Goal: Find specific page/section: Find specific page/section

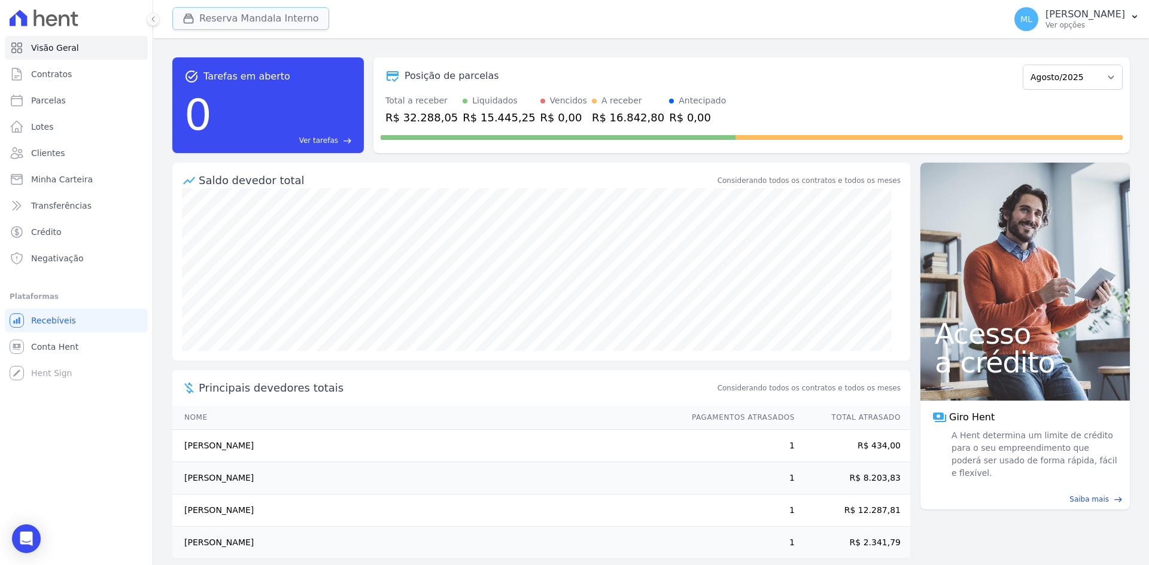
click at [252, 10] on button "Reserva Mandala Interno" at bounding box center [250, 18] width 157 height 23
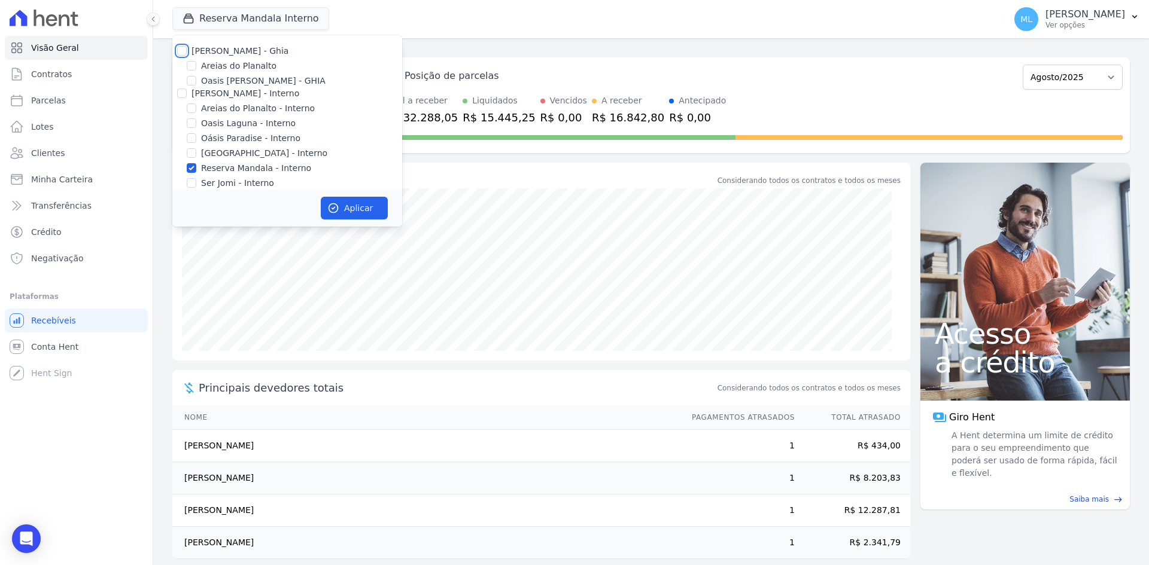
click at [182, 49] on input "[PERSON_NAME] - Ghia" at bounding box center [182, 51] width 10 height 10
checkbox input "true"
click at [179, 92] on input "[PERSON_NAME] - Interno" at bounding box center [182, 94] width 10 height 10
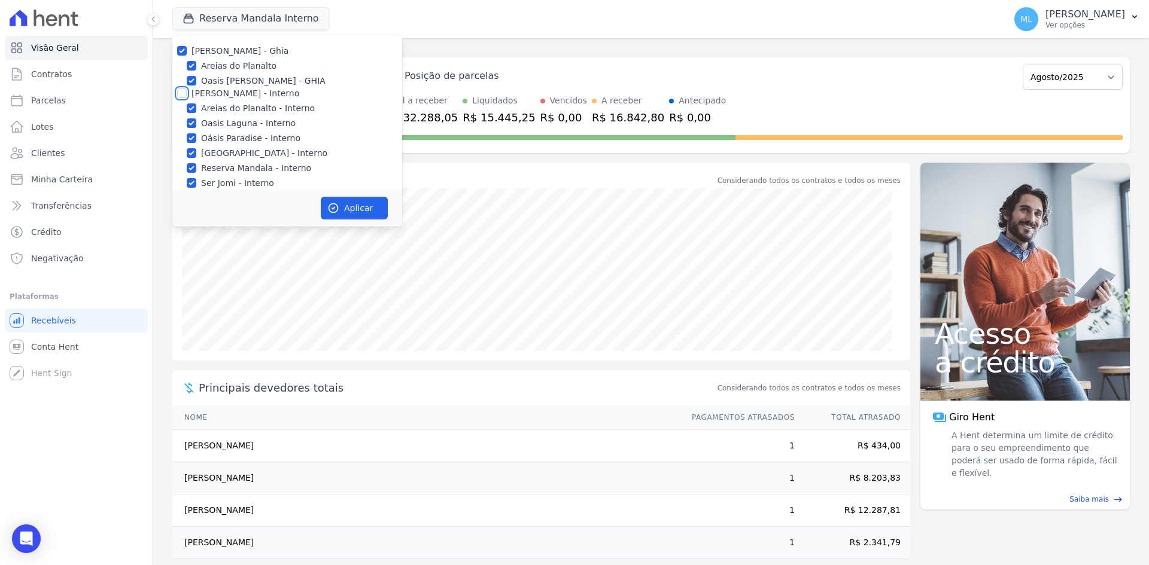
checkbox input "true"
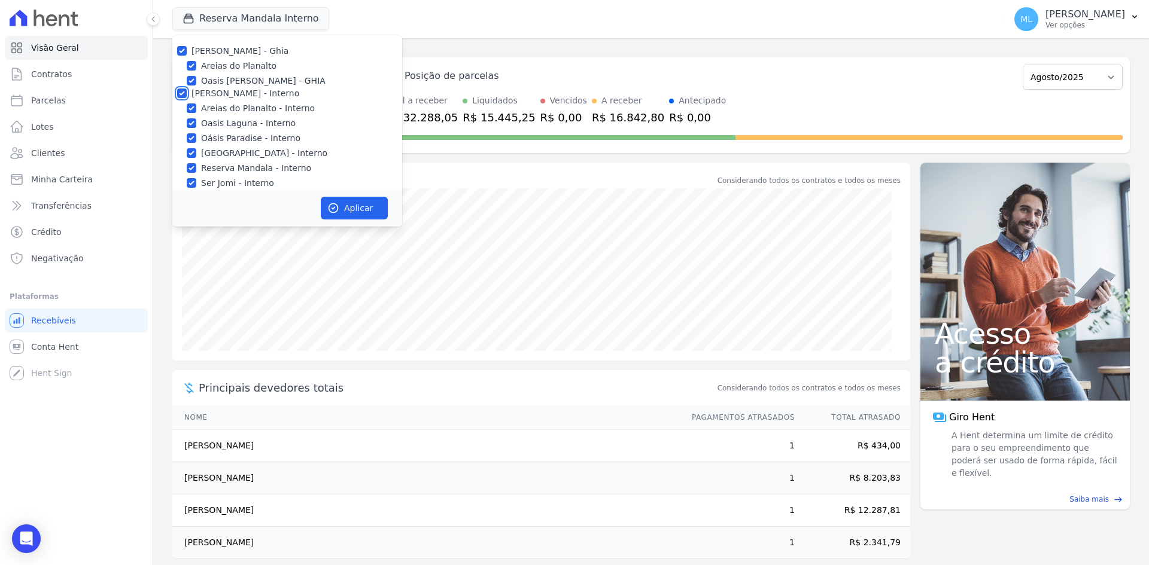
checkbox input "true"
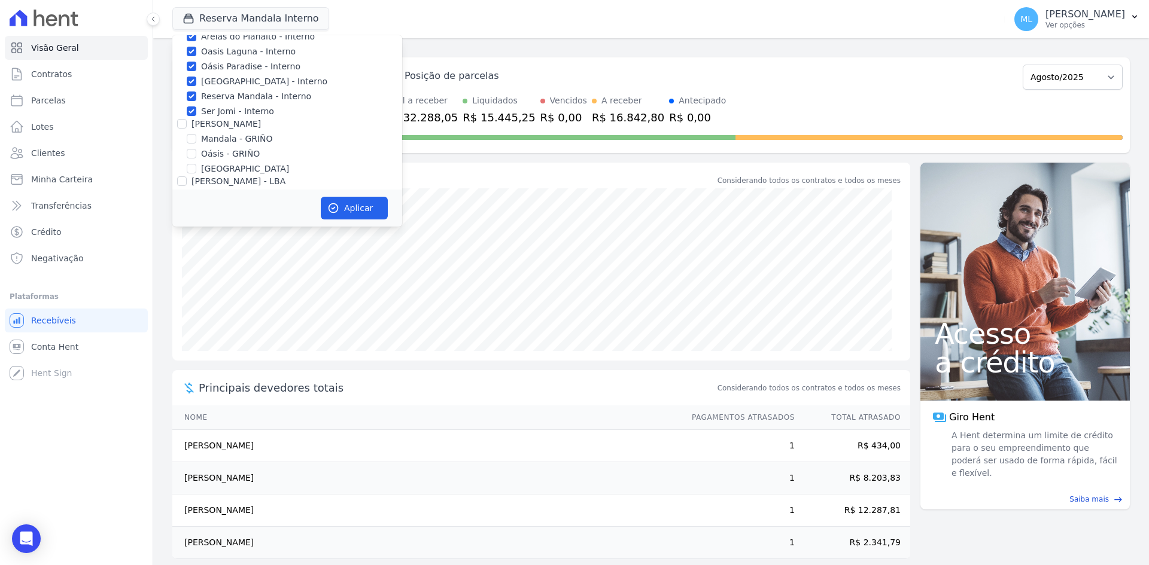
scroll to position [120, 0]
click at [178, 74] on input "[PERSON_NAME]" at bounding box center [182, 76] width 10 height 10
checkbox input "true"
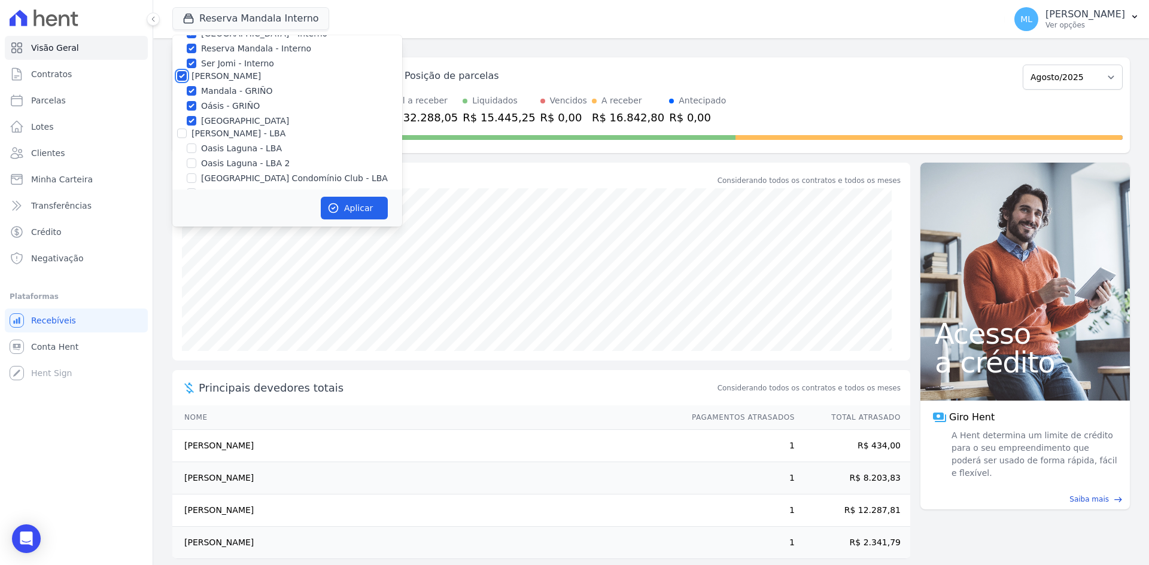
checkbox input "true"
click at [183, 133] on input "[PERSON_NAME] - LBA" at bounding box center [182, 134] width 10 height 10
checkbox input "true"
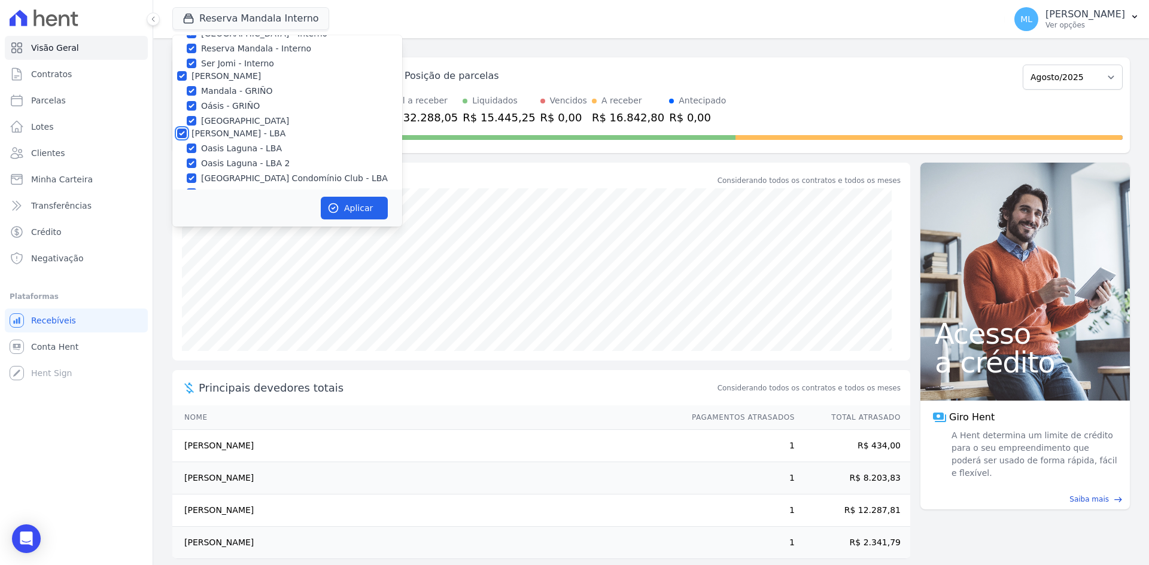
checkbox input "true"
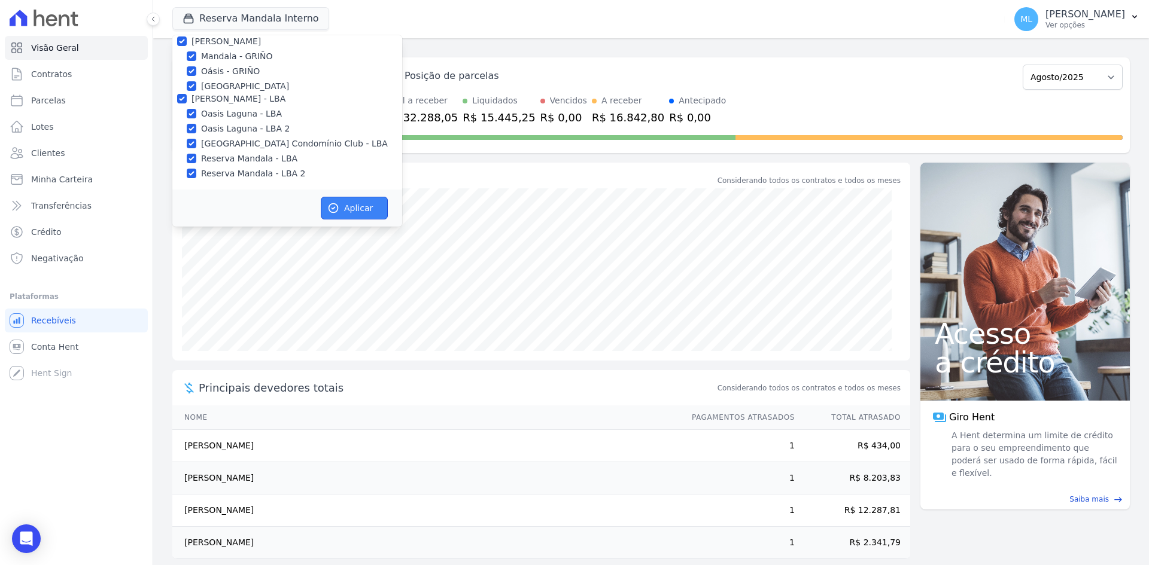
click at [342, 201] on button "Aplicar" at bounding box center [354, 208] width 67 height 23
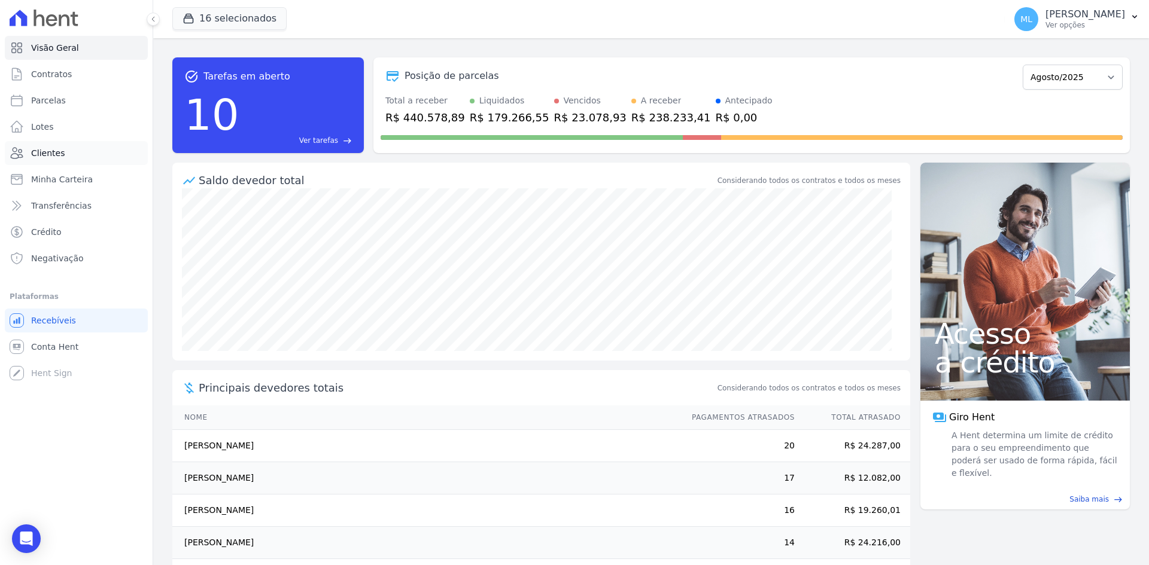
click at [95, 159] on link "Clientes" at bounding box center [76, 153] width 143 height 24
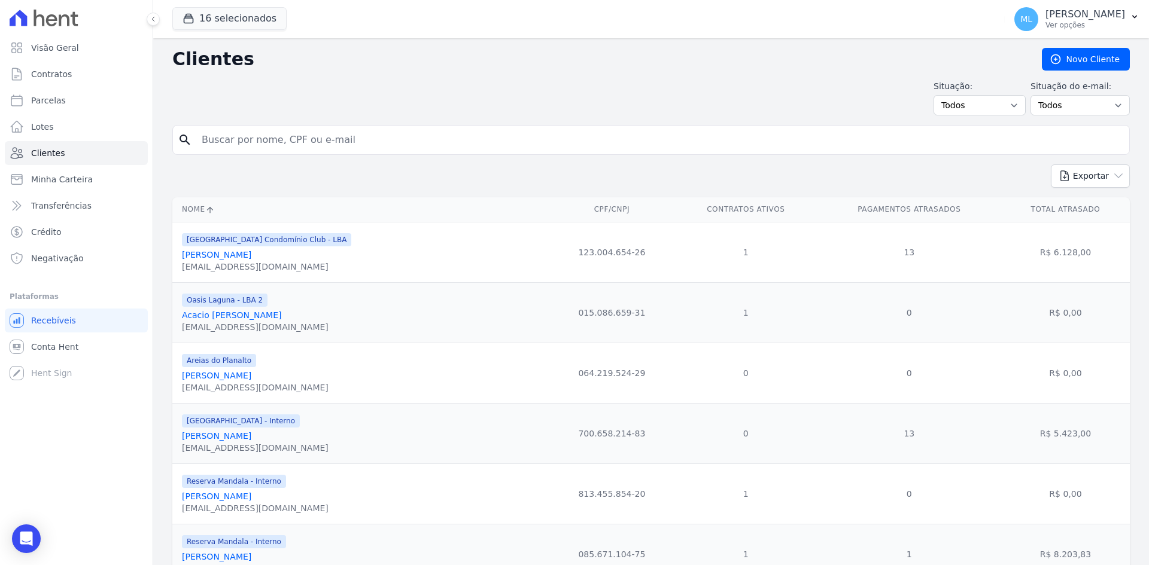
click at [234, 138] on input "search" at bounding box center [659, 140] width 930 height 24
type input "[PERSON_NAME]"
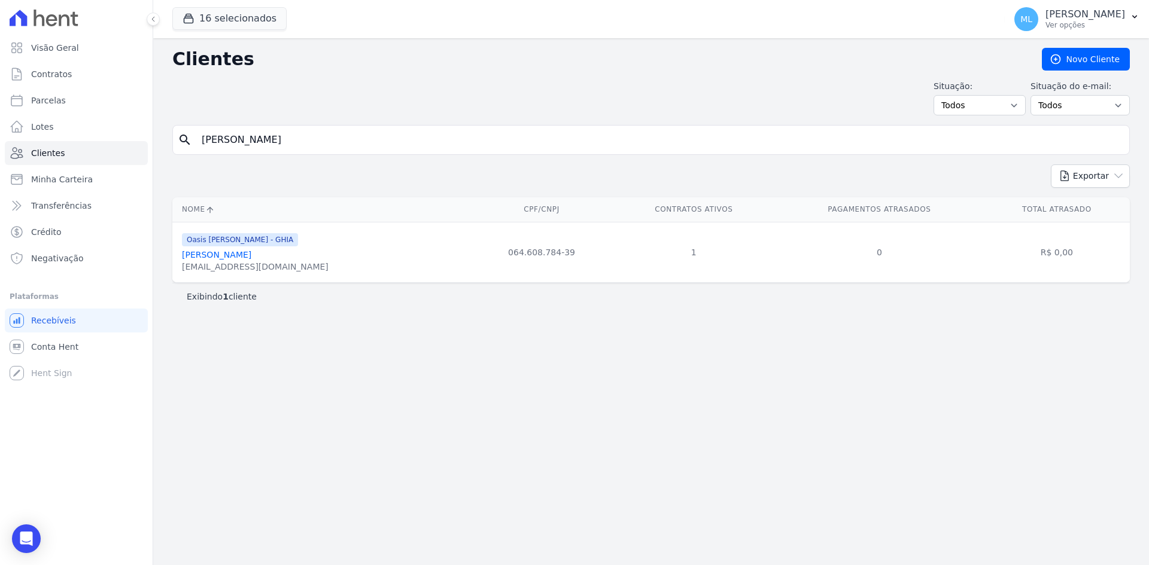
click at [251, 259] on link "[PERSON_NAME]" at bounding box center [216, 255] width 69 height 10
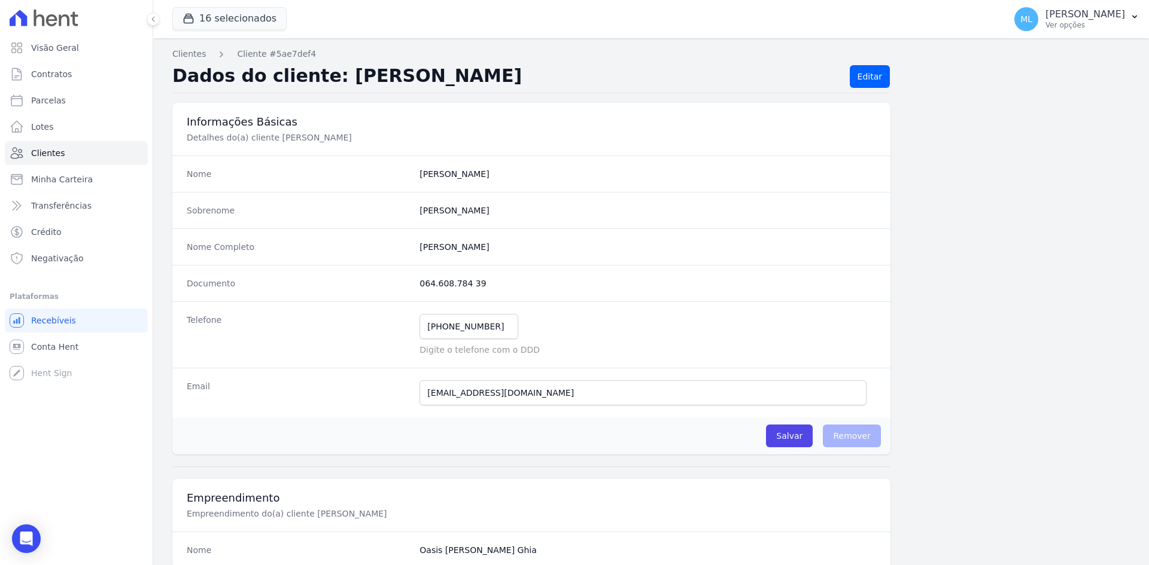
drag, startPoint x: 417, startPoint y: 245, endPoint x: 541, endPoint y: 250, distance: 124.5
click at [537, 248] on completo "[PERSON_NAME]" at bounding box center [647, 247] width 456 height 12
click at [630, 270] on div "Documento 064.608.784 39" at bounding box center [531, 283] width 718 height 36
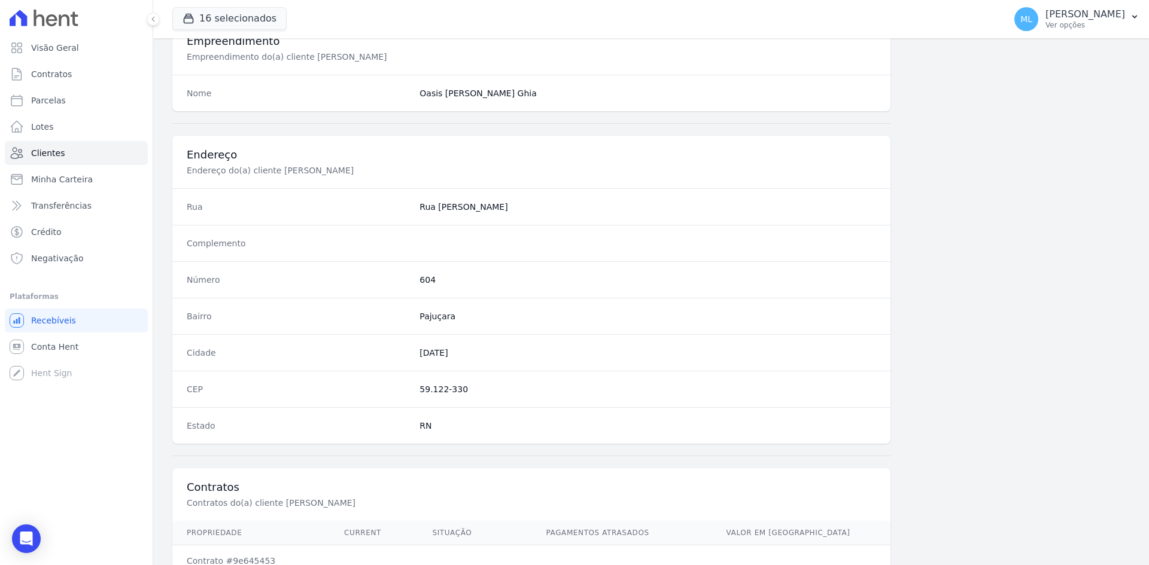
scroll to position [554, 0]
